Goal: Task Accomplishment & Management: Manage account settings

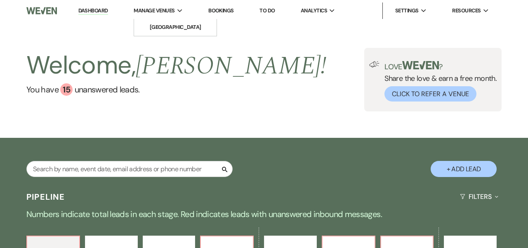
click at [155, 12] on span "Manage Venues" at bounding box center [154, 11] width 41 height 8
click at [160, 28] on li "[GEOGRAPHIC_DATA]" at bounding box center [175, 27] width 74 height 8
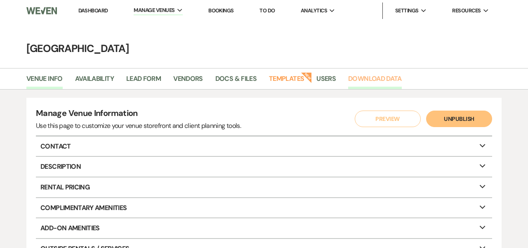
click at [368, 78] on link "Download Data" at bounding box center [375, 81] width 54 height 16
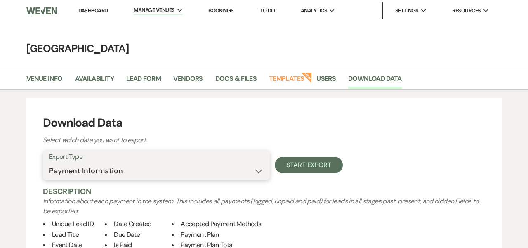
select select "eventVendors"
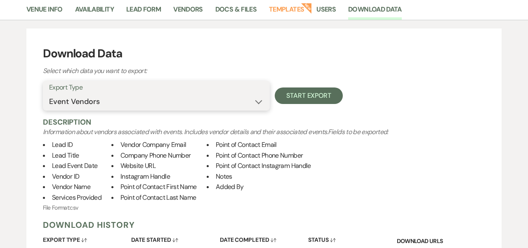
scroll to position [78, 0]
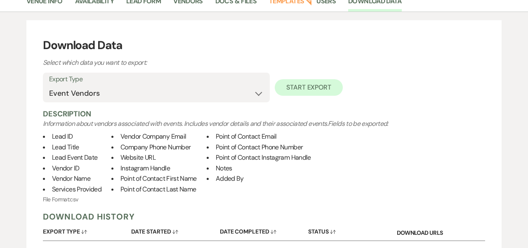
click at [301, 87] on button "Start Export" at bounding box center [309, 87] width 68 height 16
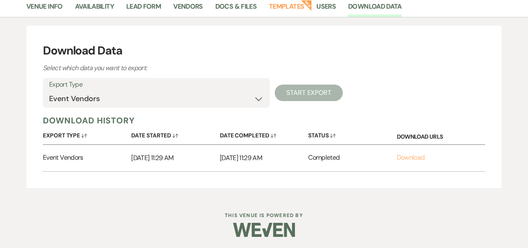
click at [410, 156] on link "Download" at bounding box center [411, 157] width 28 height 9
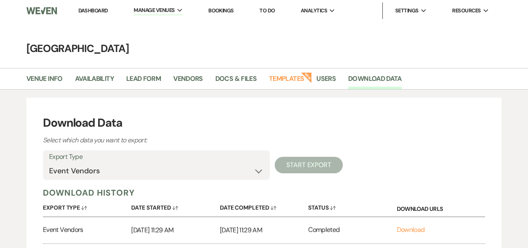
scroll to position [0, 0]
click at [366, 78] on link "Download Data" at bounding box center [375, 81] width 54 height 16
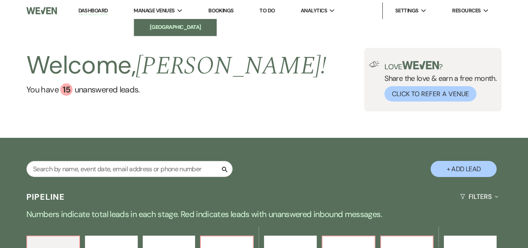
click at [160, 24] on li "[GEOGRAPHIC_DATA]" at bounding box center [175, 27] width 74 height 8
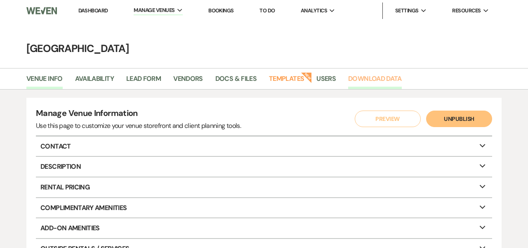
click at [361, 76] on link "Download Data" at bounding box center [375, 81] width 54 height 16
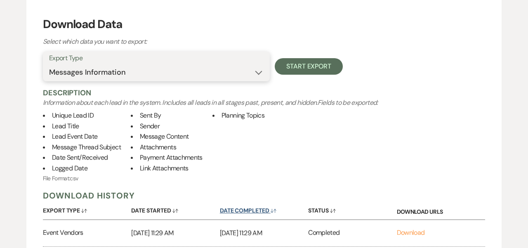
scroll to position [93, 0]
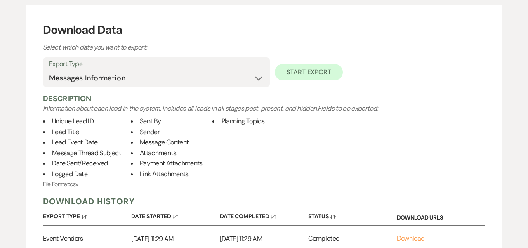
click at [308, 71] on button "Start Export" at bounding box center [309, 72] width 68 height 16
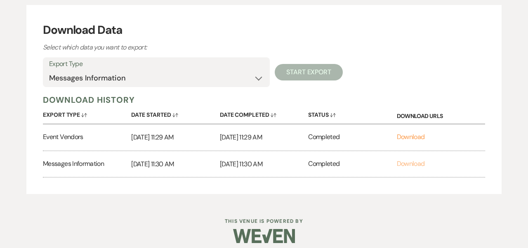
click at [403, 160] on link "Download" at bounding box center [411, 163] width 28 height 9
select select "leadDocsAndFilesMetadata"
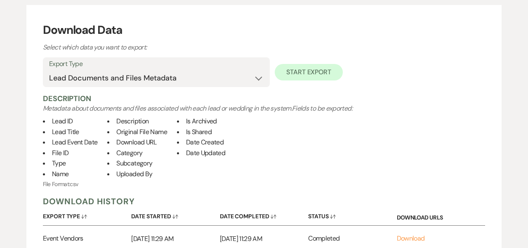
click at [313, 68] on button "Start Export" at bounding box center [309, 72] width 68 height 16
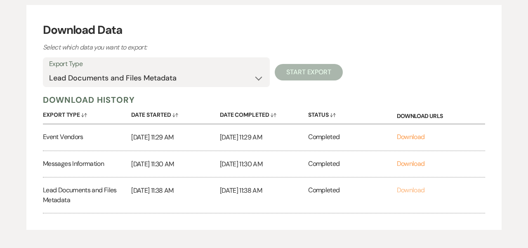
click at [419, 188] on link "Download" at bounding box center [411, 190] width 28 height 9
